Goal: Transaction & Acquisition: Subscribe to service/newsletter

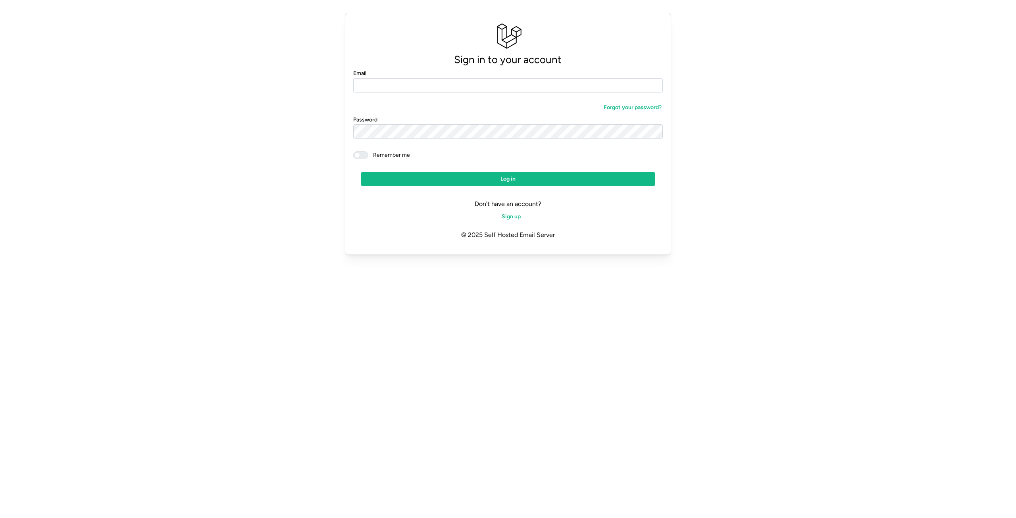
click at [523, 217] on div "Sign up" at bounding box center [507, 216] width 309 height 14
click at [516, 215] on span "Sign up" at bounding box center [510, 216] width 19 height 13
